Goal: Task Accomplishment & Management: Manage account settings

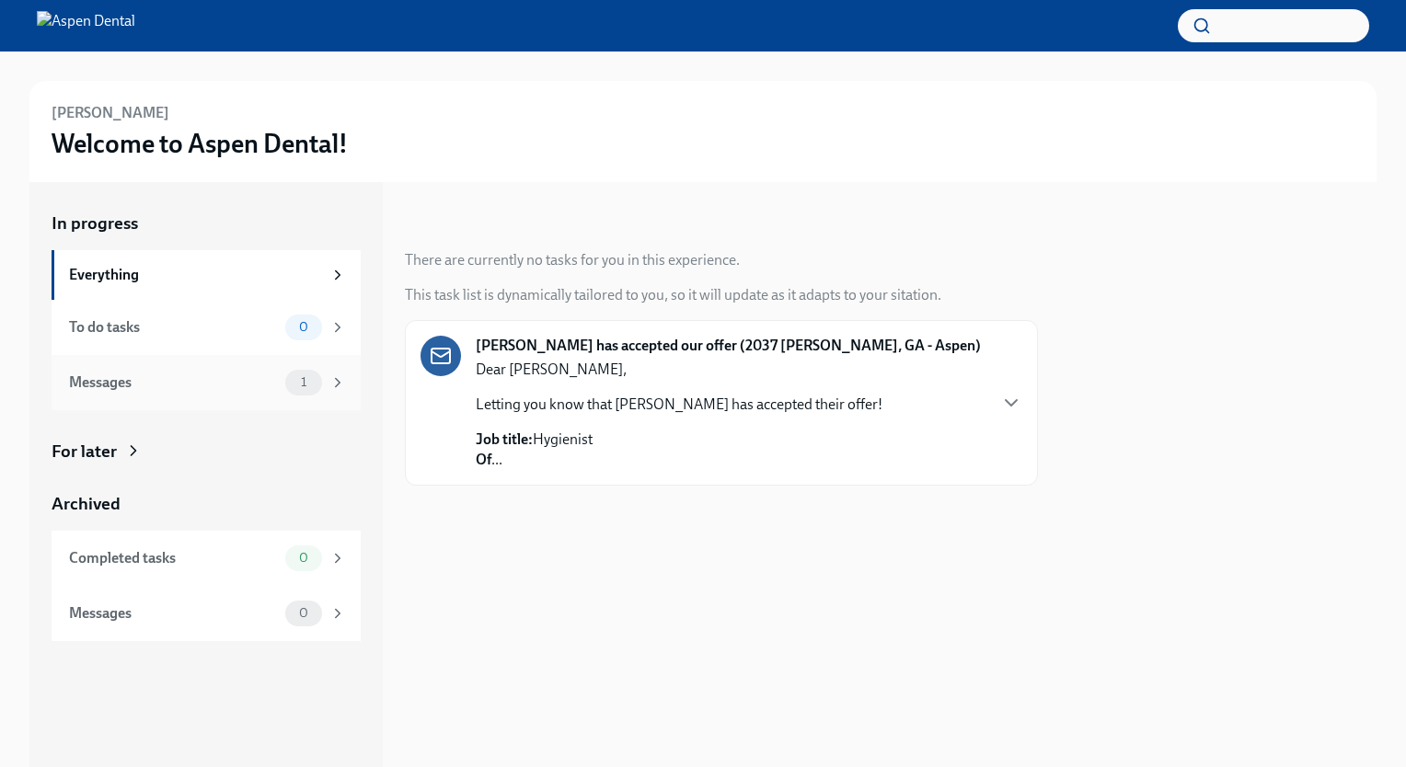
click at [226, 362] on div "Messages 1" at bounding box center [206, 382] width 309 height 55
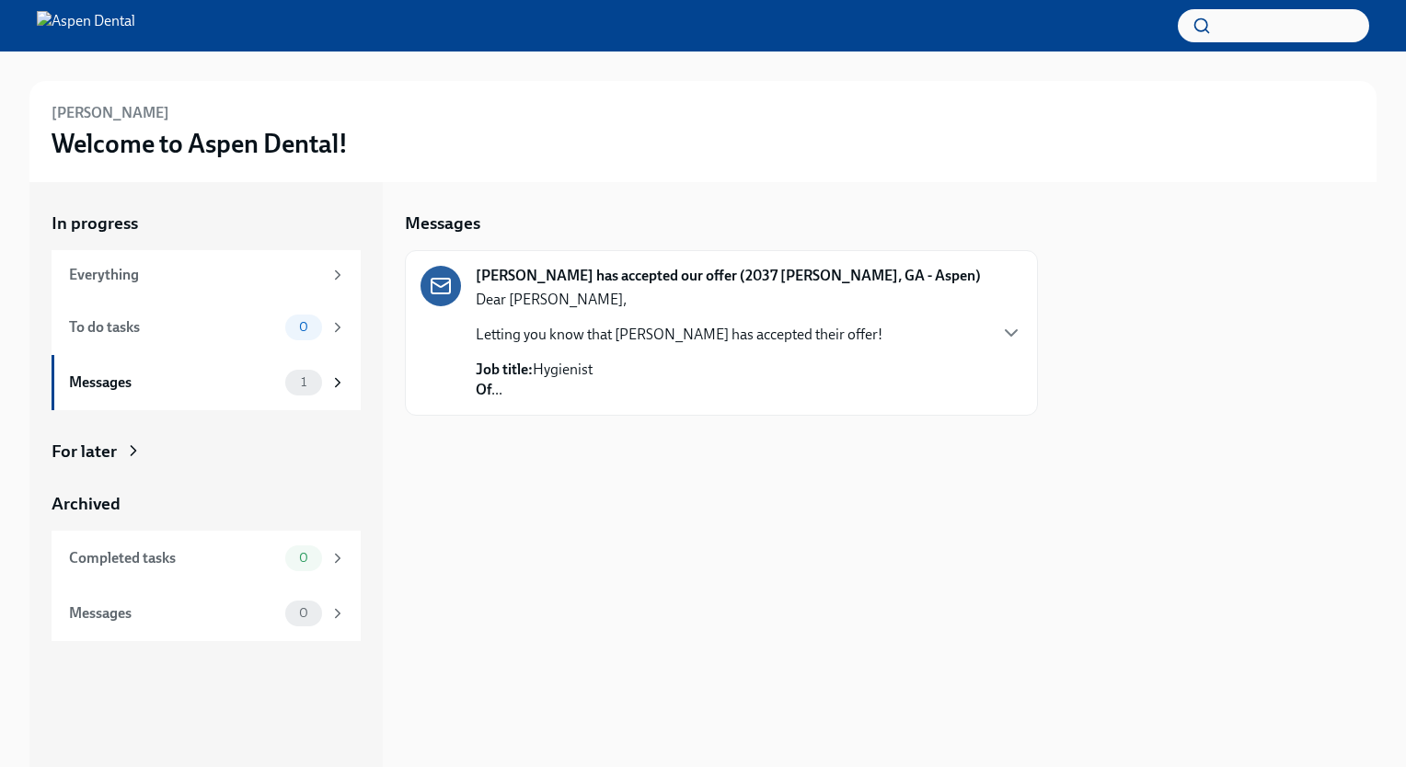
click at [594, 355] on div "Dear [PERSON_NAME], Letting you know that [PERSON_NAME] has accepted their offe…" at bounding box center [679, 345] width 407 height 110
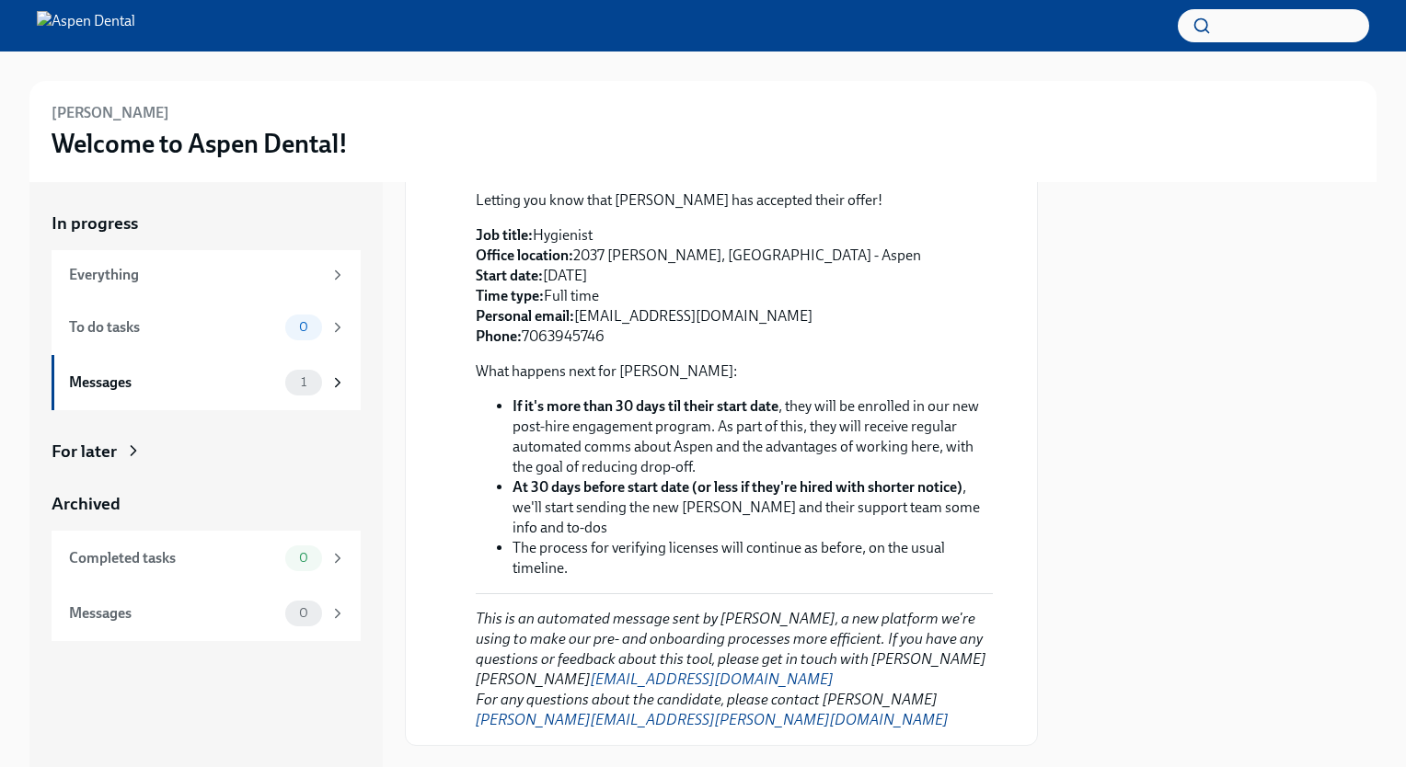
scroll to position [233, 0]
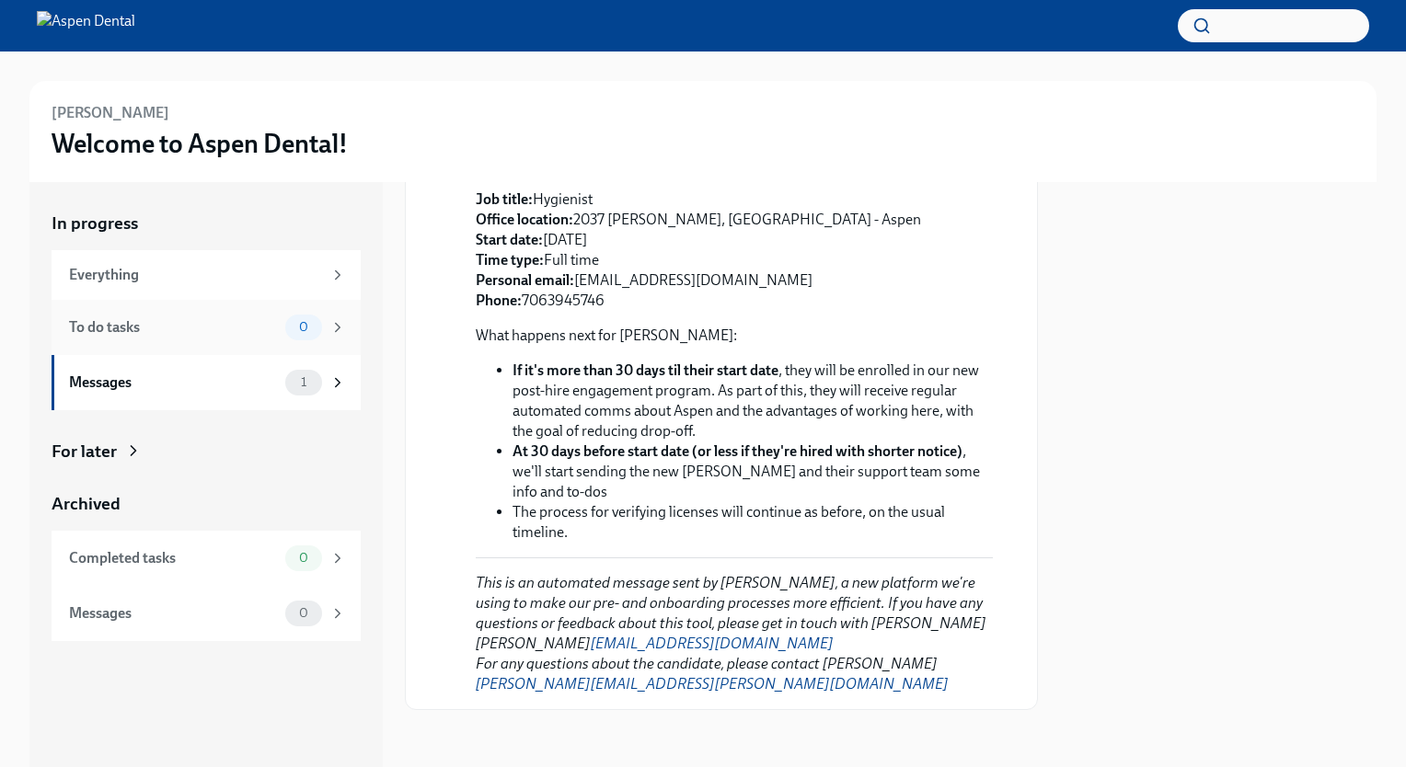
click at [202, 328] on div "To do tasks" at bounding box center [173, 327] width 209 height 20
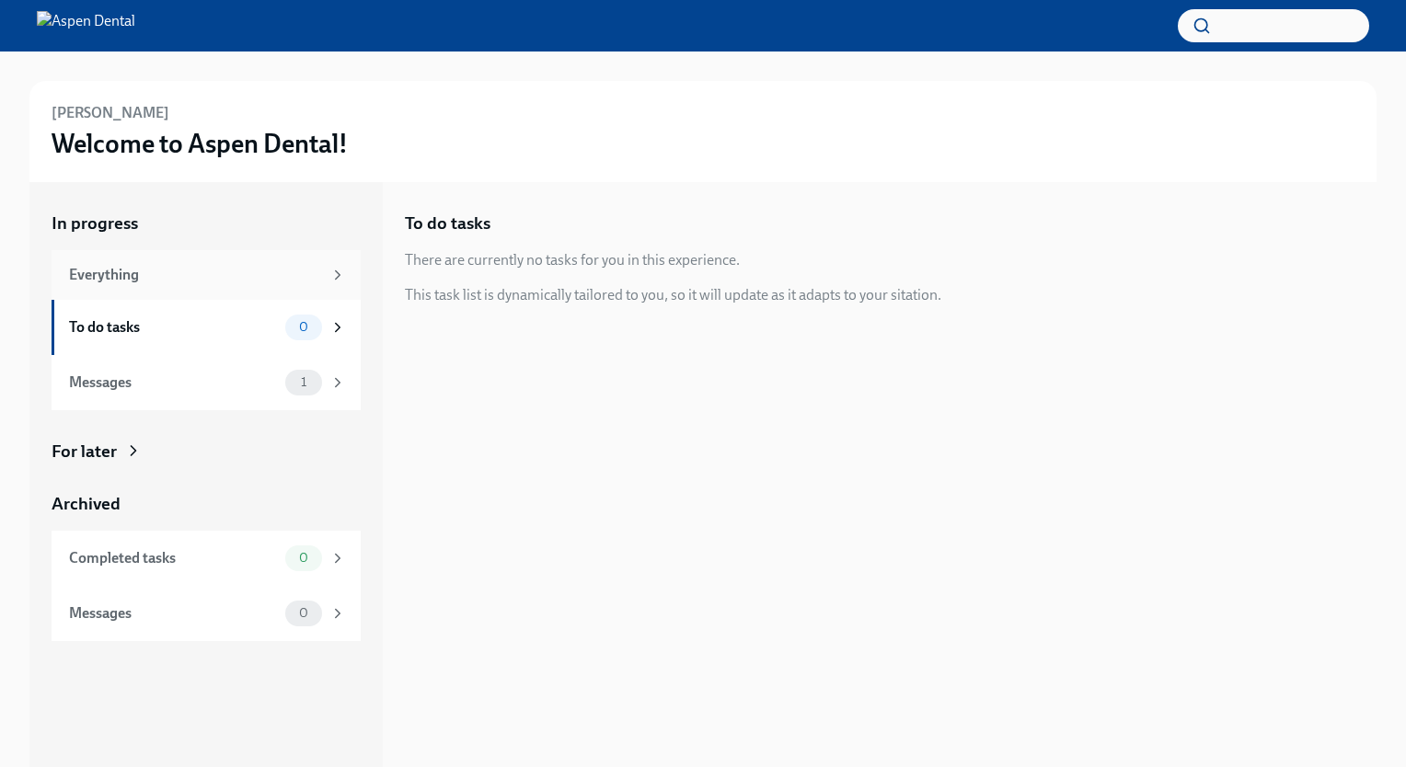
click at [224, 256] on div "Everything" at bounding box center [206, 275] width 309 height 50
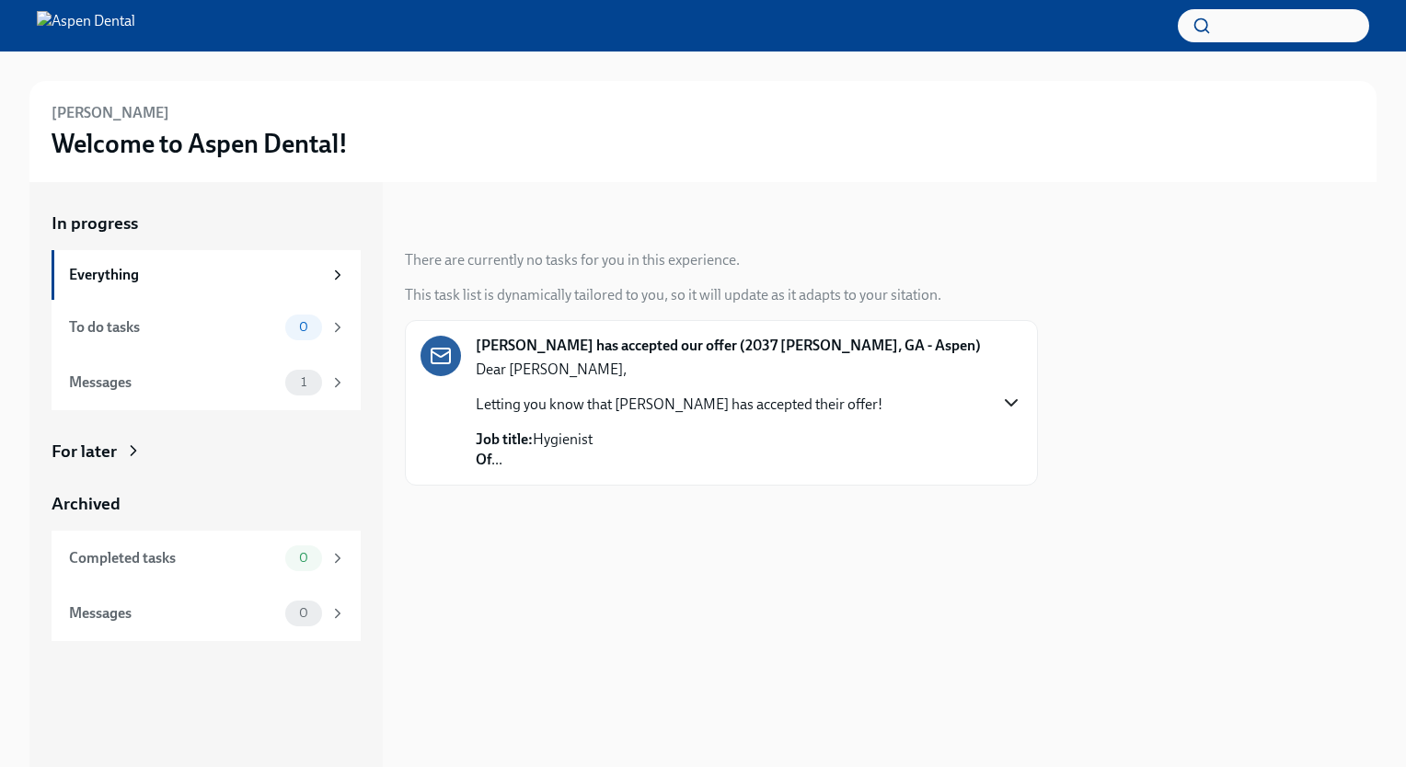
click at [1010, 401] on icon "button" at bounding box center [1011, 403] width 22 height 22
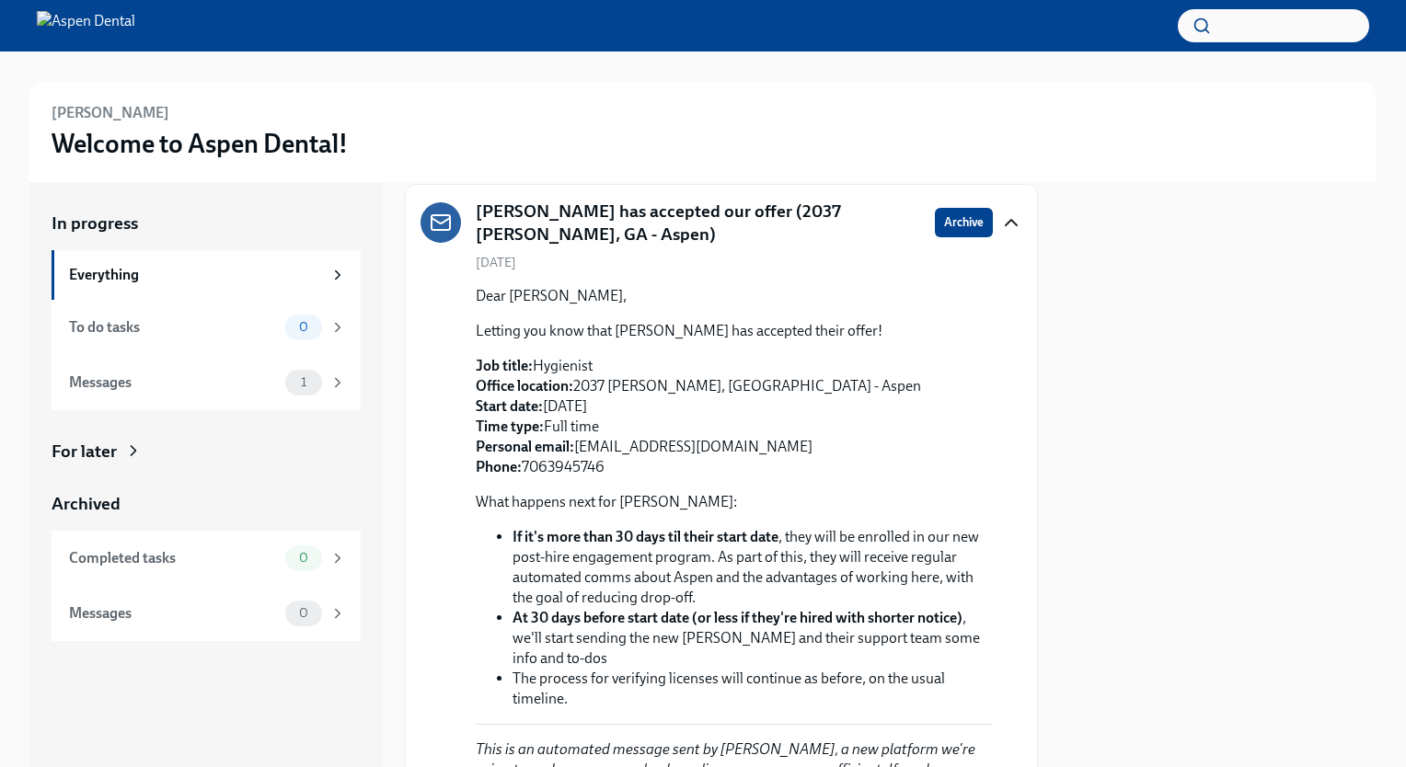
scroll to position [135, 0]
